Goal: Task Accomplishment & Management: Manage account settings

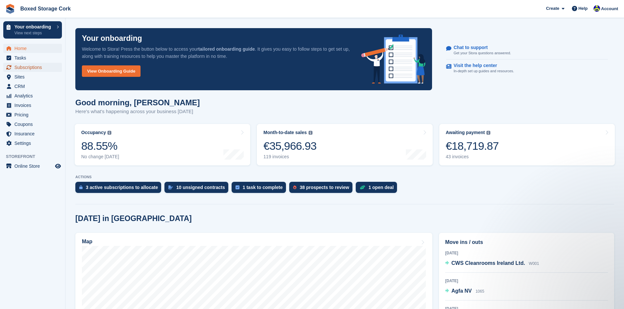
click at [24, 66] on span "Subscriptions" at bounding box center [33, 67] width 39 height 9
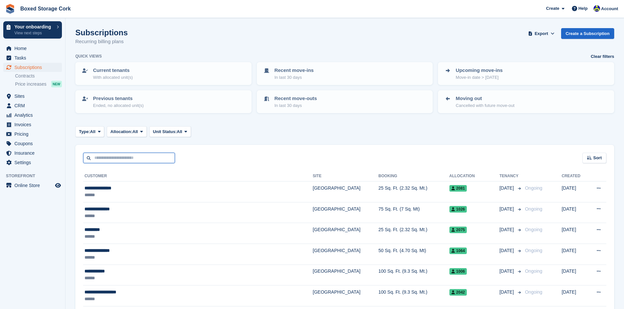
click at [129, 159] on input "text" at bounding box center [129, 158] width 92 height 11
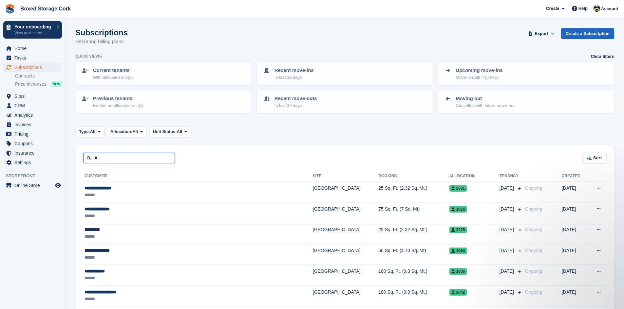
type input "******"
